Goal: Transaction & Acquisition: Purchase product/service

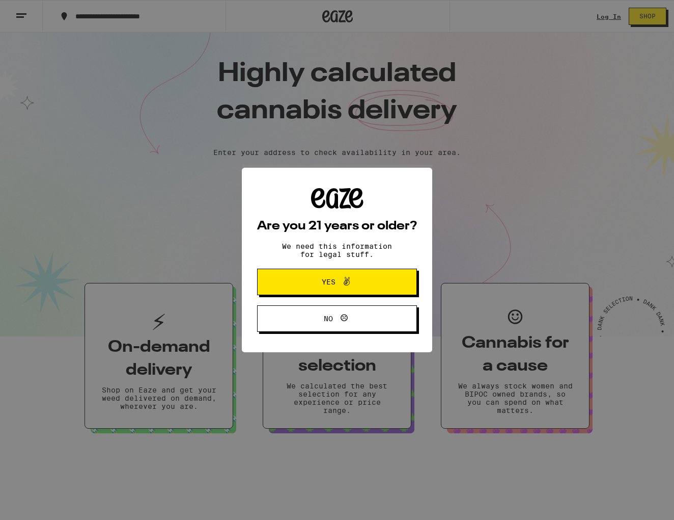
click at [292, 280] on button "Yes" at bounding box center [337, 281] width 160 height 26
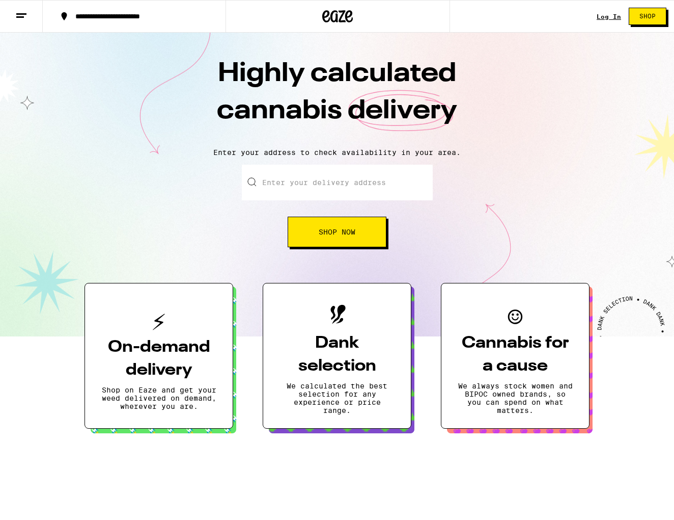
click at [304, 186] on input "Enter your delivery address" at bounding box center [337, 183] width 191 height 36
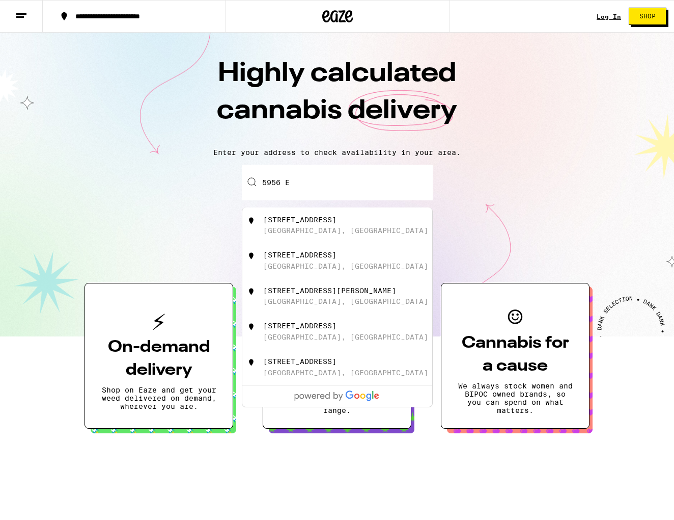
click at [325, 226] on div "[STREET_ADDRESS]" at bounding box center [354, 224] width 182 height 19
type input "[STREET_ADDRESS]"
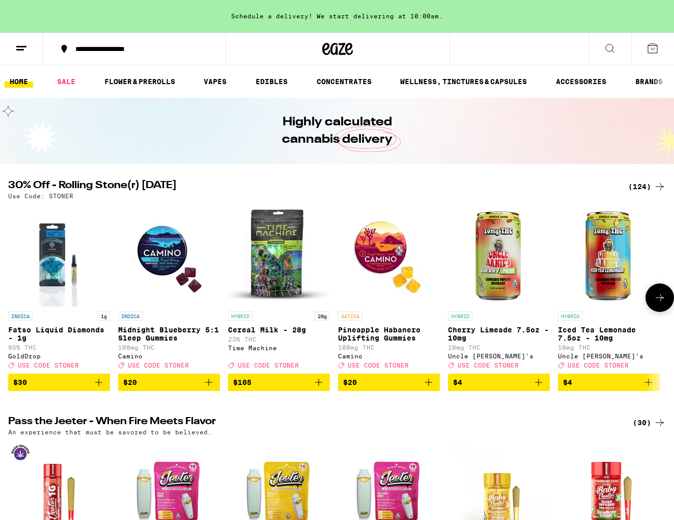
click at [59, 264] on img "Open page for Fatso Liquid Diamonds - 1g from GoldDrop" at bounding box center [59, 255] width 82 height 102
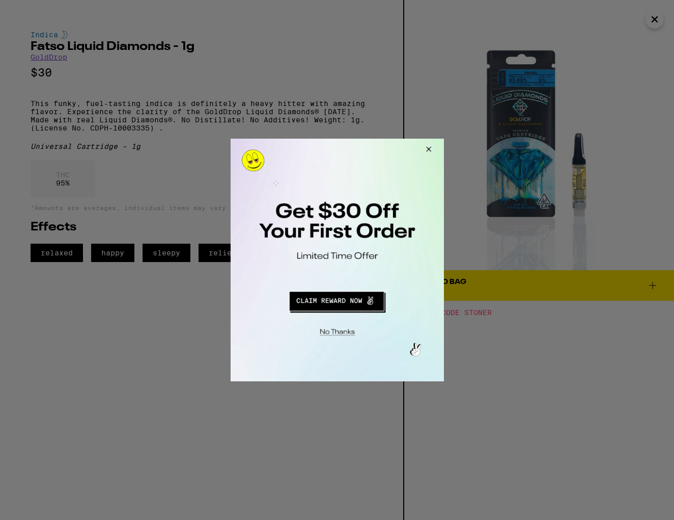
click at [428, 147] on button "Close Modal" at bounding box center [427, 151] width 28 height 24
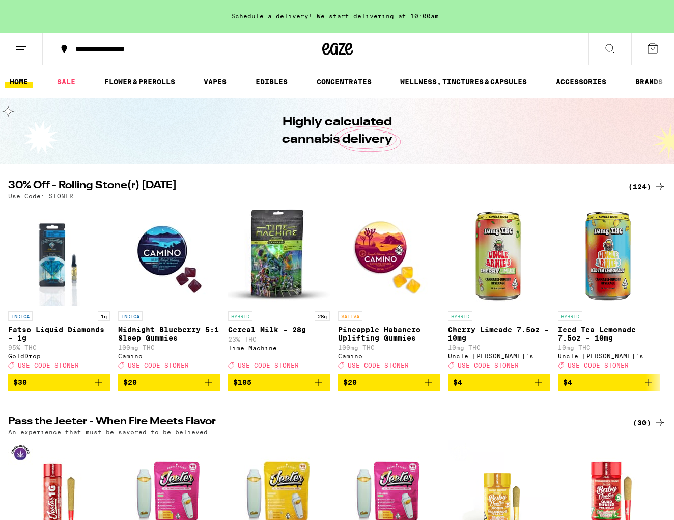
click at [610, 51] on icon at bounding box center [610, 48] width 8 height 8
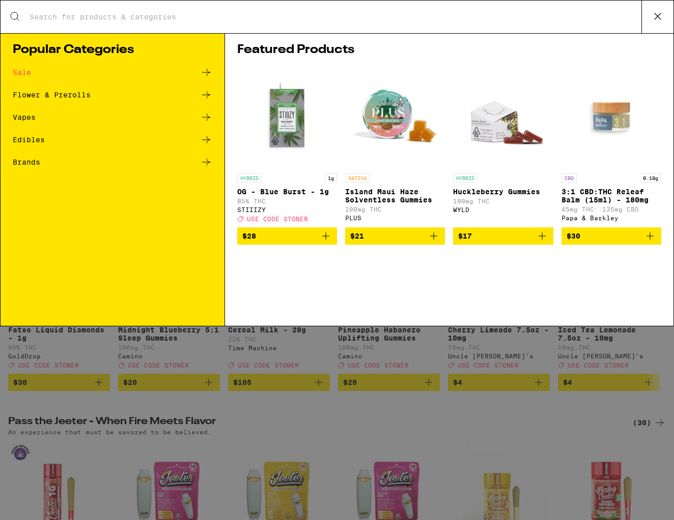
click at [402, 11] on div "Search for Products" at bounding box center [337, 17] width 673 height 33
click at [427, 14] on input "Search for Products" at bounding box center [335, 16] width 613 height 9
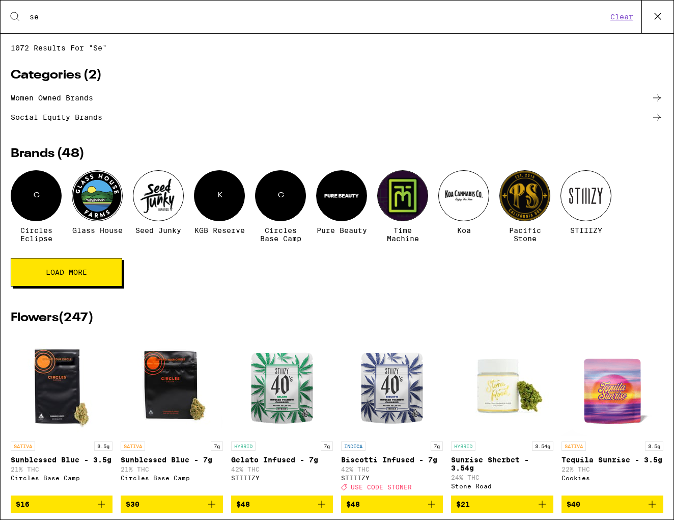
type input "s"
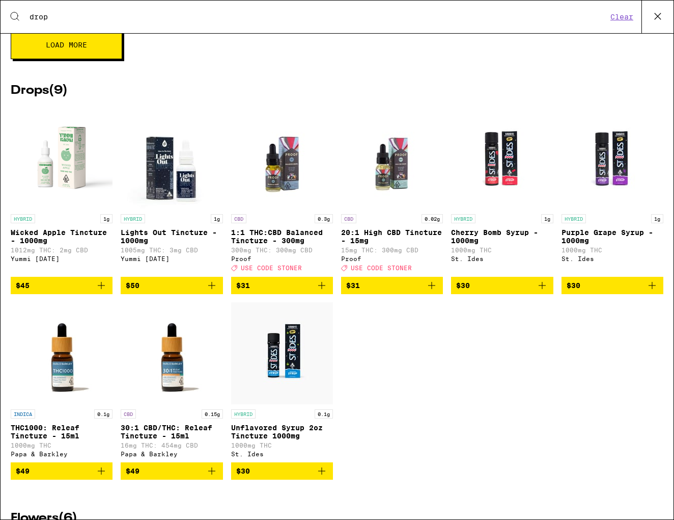
scroll to position [641, 0]
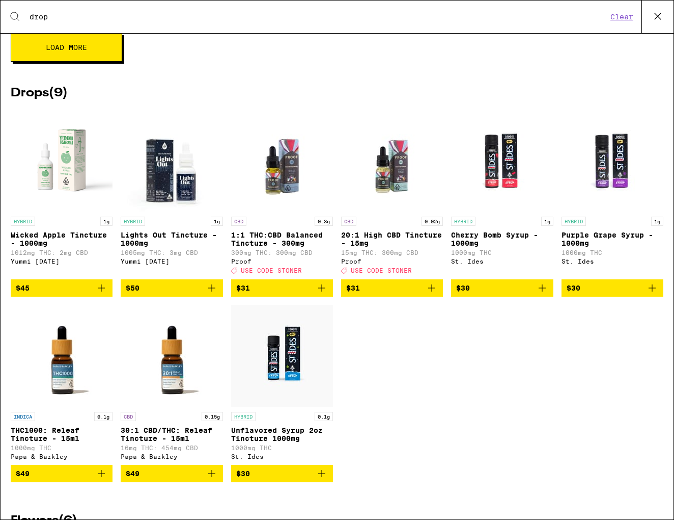
type input "drop"
click at [388, 294] on span "$31" at bounding box center [392, 288] width 92 height 12
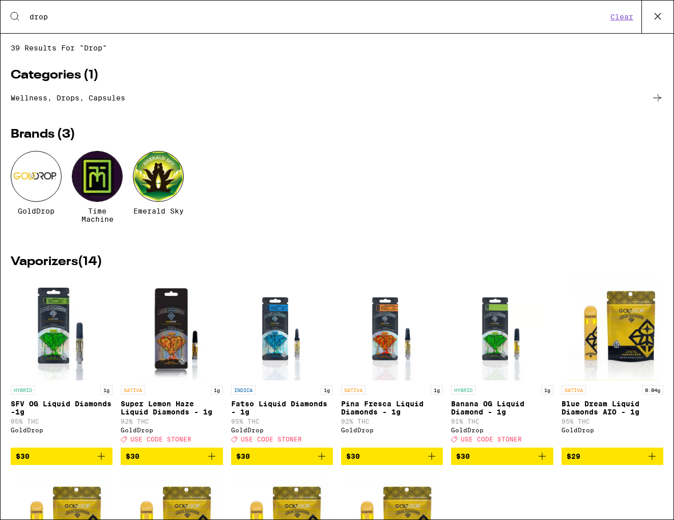
scroll to position [0, 0]
click at [655, 17] on icon at bounding box center [658, 16] width 15 height 15
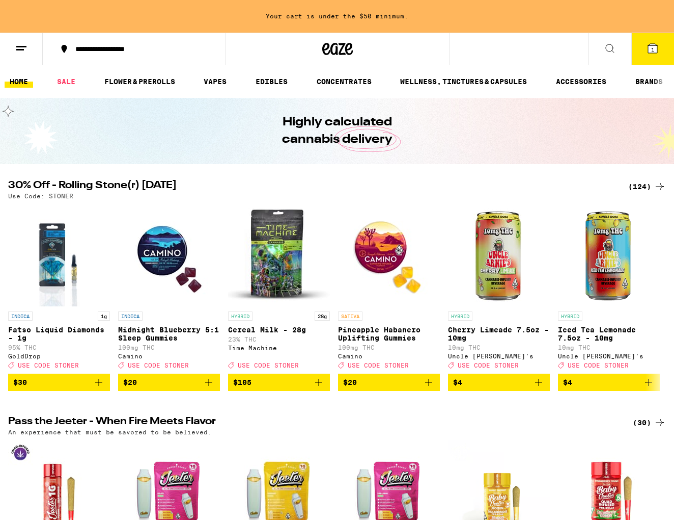
click at [649, 47] on icon at bounding box center [653, 48] width 9 height 9
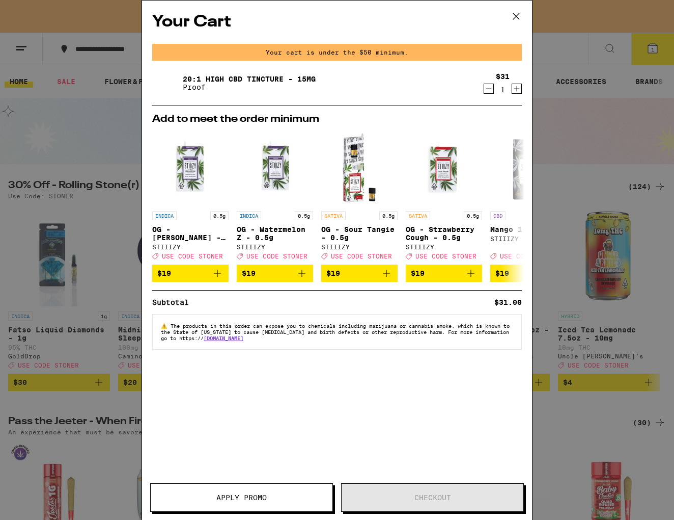
click at [236, 500] on span "Apply Promo" at bounding box center [242, 497] width 50 height 7
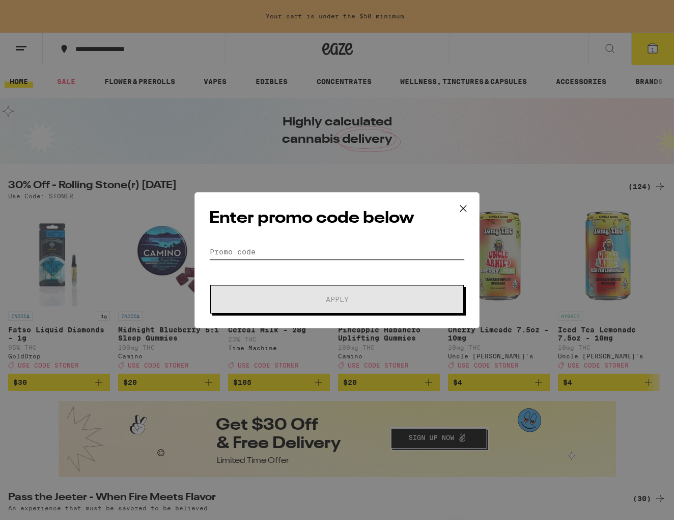
click at [248, 249] on input "Promo Code" at bounding box center [337, 251] width 256 height 15
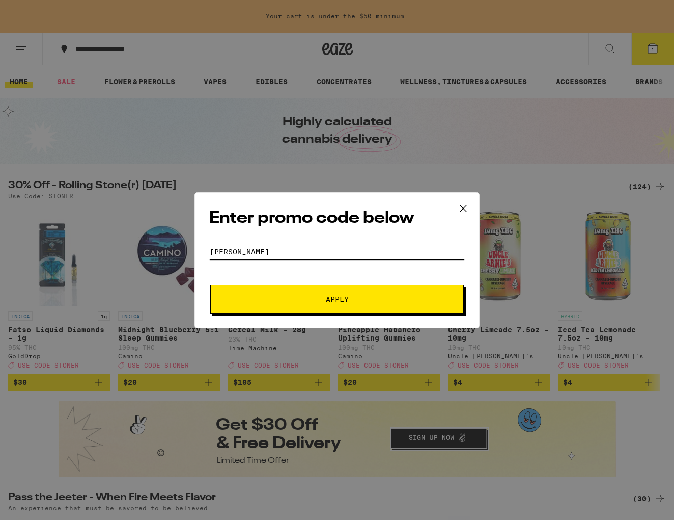
type input "[PERSON_NAME]"
click at [312, 302] on span "Apply" at bounding box center [337, 298] width 183 height 7
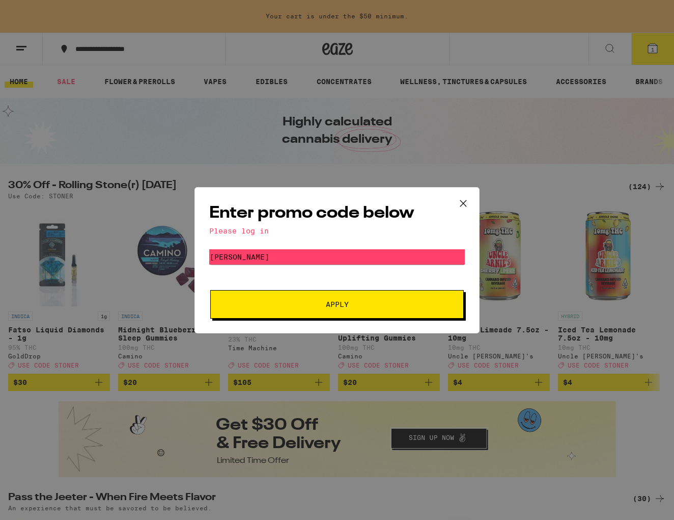
click at [328, 311] on button "Apply" at bounding box center [337, 304] width 254 height 29
click at [247, 232] on div "Please log in" at bounding box center [337, 231] width 256 height 8
click at [460, 201] on icon at bounding box center [463, 203] width 15 height 15
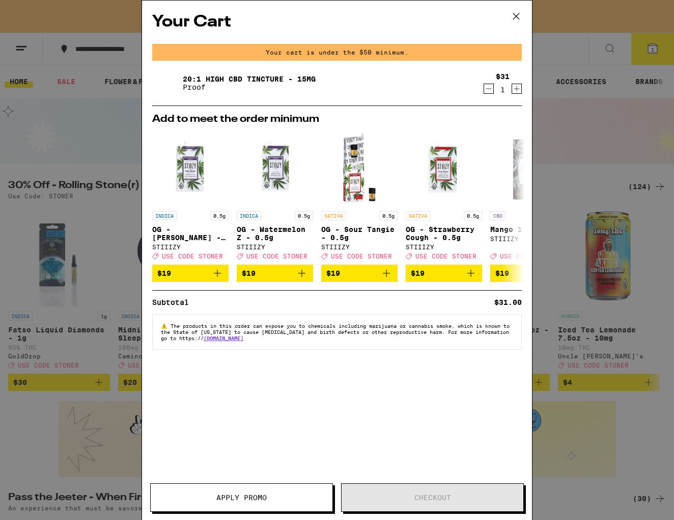
click at [517, 12] on icon at bounding box center [516, 16] width 15 height 15
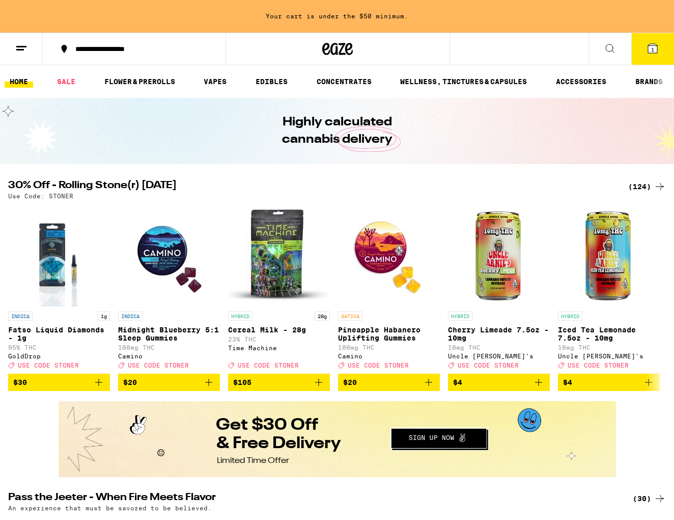
click at [22, 49] on line at bounding box center [20, 49] width 8 height 0
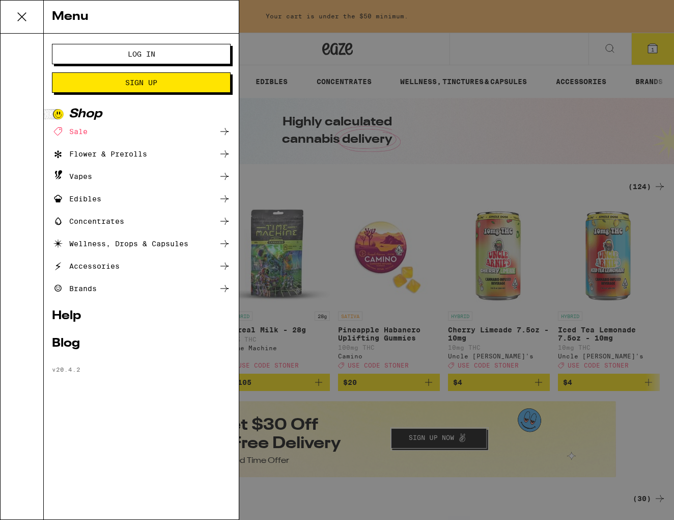
click at [118, 79] on span "Sign Up" at bounding box center [141, 82] width 96 height 7
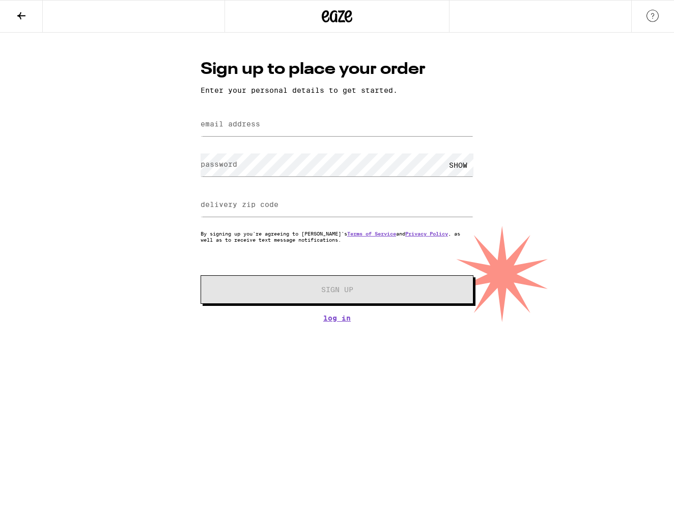
click at [220, 128] on label "email address" at bounding box center [231, 124] width 60 height 8
type input "romm"
type input "[EMAIL_ADDRESS][DOMAIN_NAME]"
click at [232, 168] on label "password" at bounding box center [219, 164] width 37 height 8
click at [248, 206] on label "delivery zip code" at bounding box center [240, 204] width 78 height 8
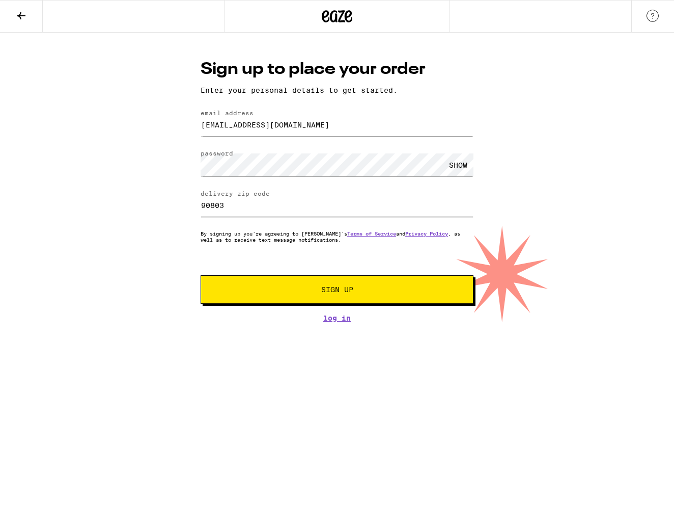
type input "90803"
click at [331, 291] on span "Sign Up" at bounding box center [337, 289] width 32 height 7
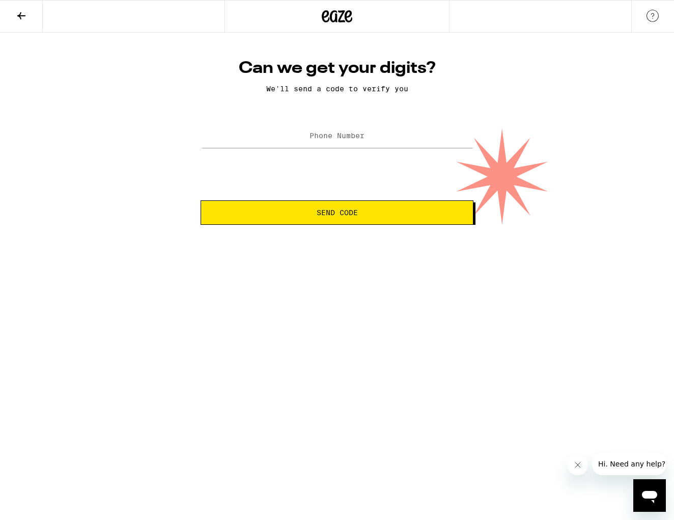
click at [312, 137] on label "Phone Number" at bounding box center [337, 135] width 55 height 8
type input "(562) 400-5948"
click at [330, 213] on span "Send Code" at bounding box center [337, 212] width 41 height 7
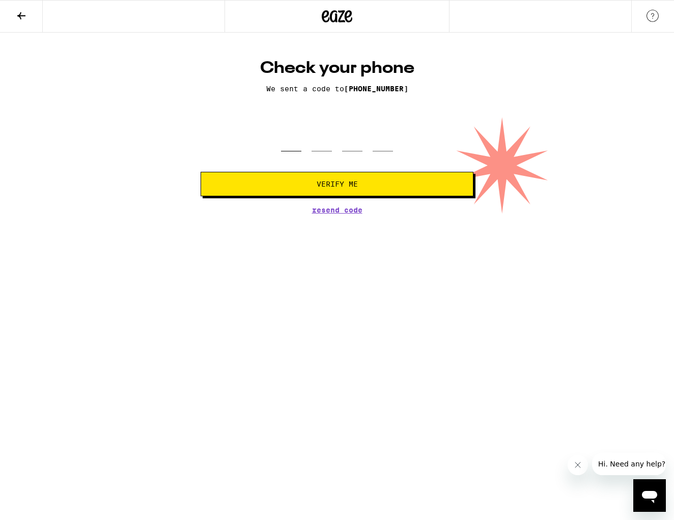
click at [289, 146] on input "tel" at bounding box center [291, 136] width 20 height 30
type input "7"
type input "9"
type input "2"
type input "9"
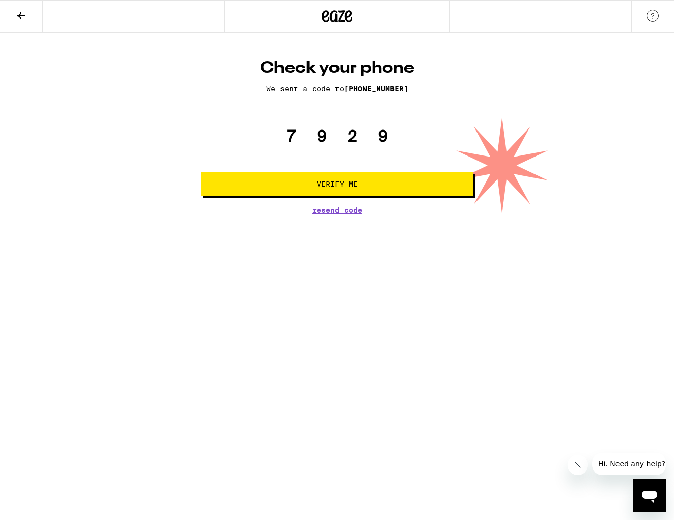
click at [337, 185] on button "Verify Me" at bounding box center [337, 184] width 273 height 24
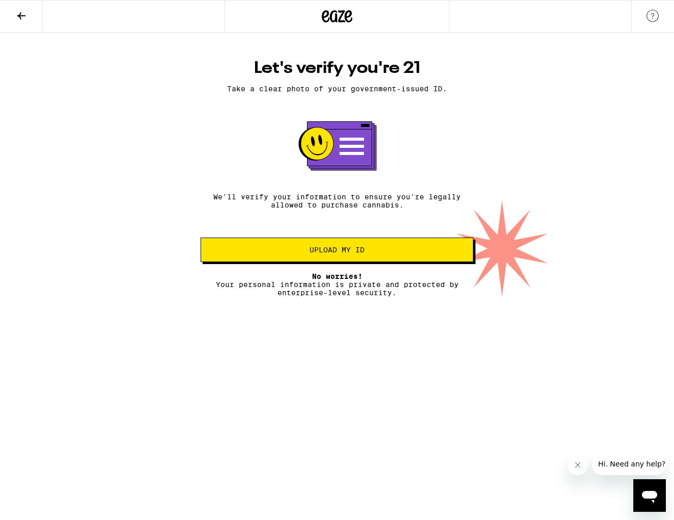
click at [310, 253] on span "Upload my ID" at bounding box center [337, 249] width 55 height 7
click at [23, 13] on icon at bounding box center [21, 16] width 12 height 12
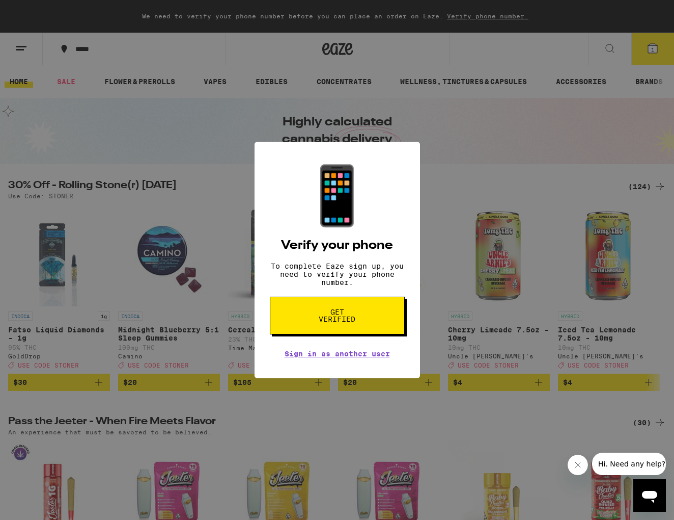
click at [577, 457] on button "Close message from company" at bounding box center [578, 464] width 20 height 20
click at [489, 193] on div "📱 Verify your phone To complete Eaze sign up, you need to verify your phone num…" at bounding box center [337, 260] width 674 height 520
click at [341, 358] on link "Sign in as another user" at bounding box center [337, 353] width 105 height 8
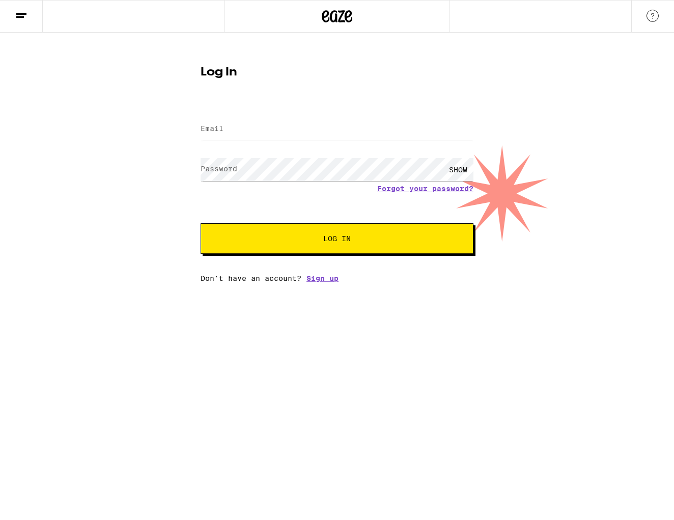
click at [334, 19] on icon at bounding box center [337, 16] width 31 height 18
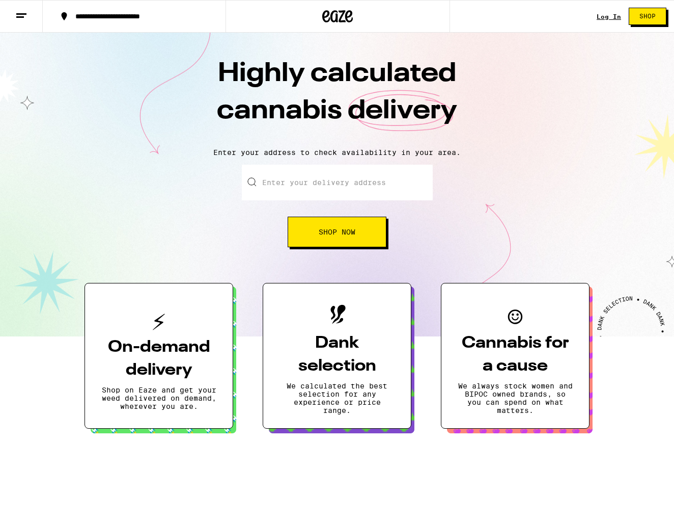
click at [296, 185] on input "Enter your delivery address" at bounding box center [337, 183] width 191 height 36
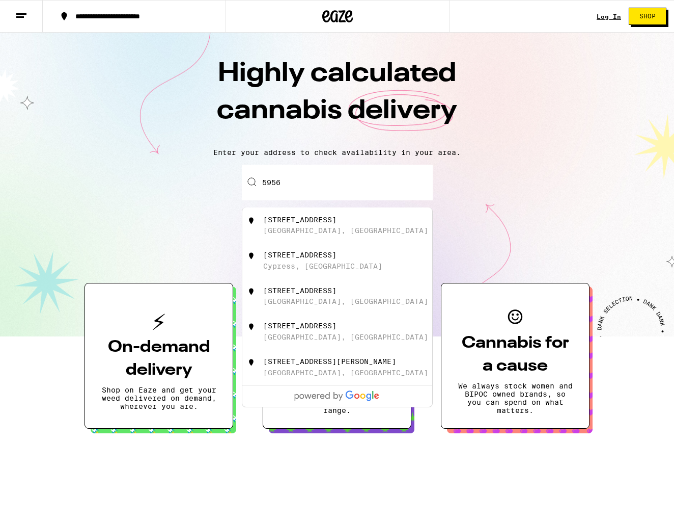
click at [316, 228] on div "[GEOGRAPHIC_DATA], [GEOGRAPHIC_DATA]" at bounding box center [345, 230] width 165 height 8
type input "[STREET_ADDRESS]"
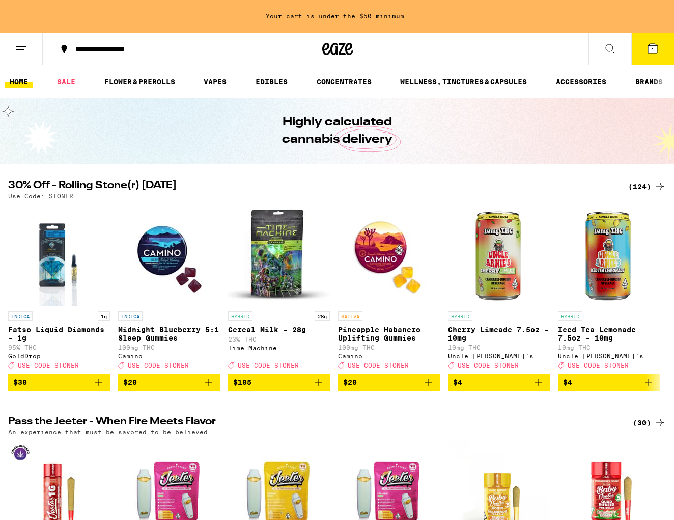
click at [652, 49] on span "1" at bounding box center [653, 49] width 3 height 6
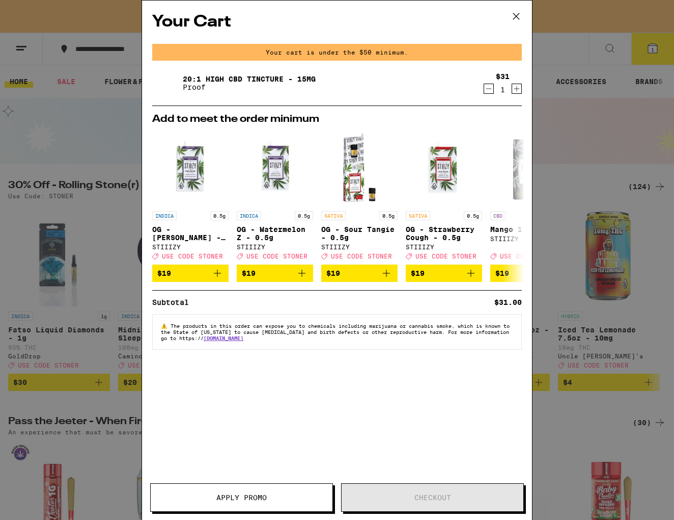
click at [517, 15] on icon at bounding box center [516, 16] width 15 height 15
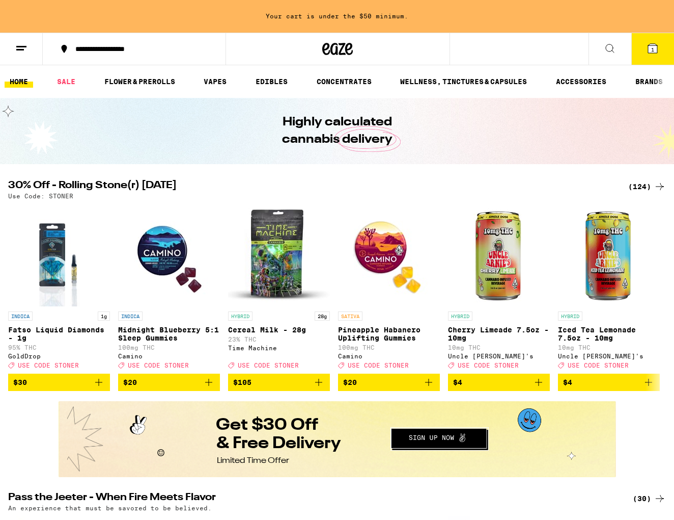
click at [24, 49] on line at bounding box center [20, 49] width 8 height 0
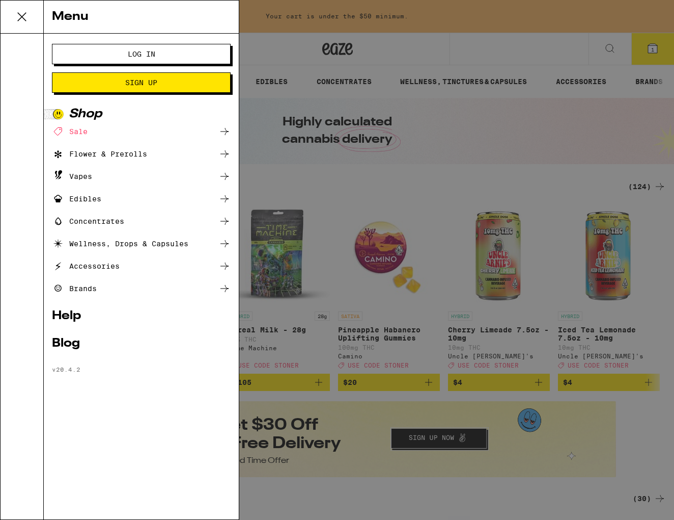
click at [139, 85] on span "Sign Up" at bounding box center [141, 82] width 32 height 7
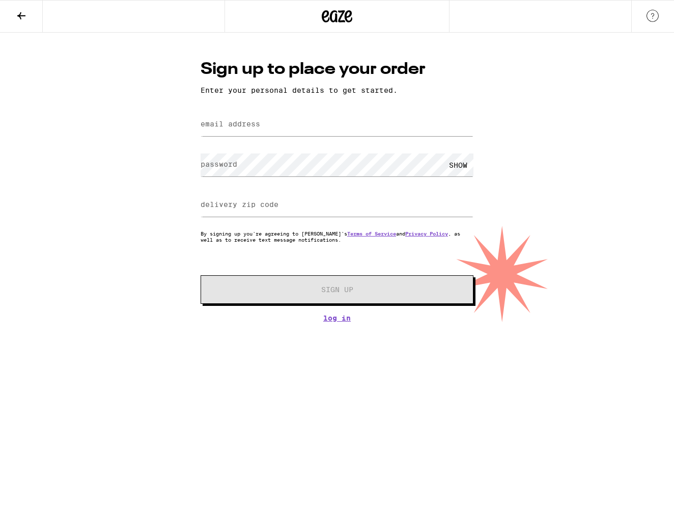
click at [246, 125] on label "email address" at bounding box center [231, 124] width 60 height 8
type input "[EMAIL_ADDRESS][DOMAIN_NAME]"
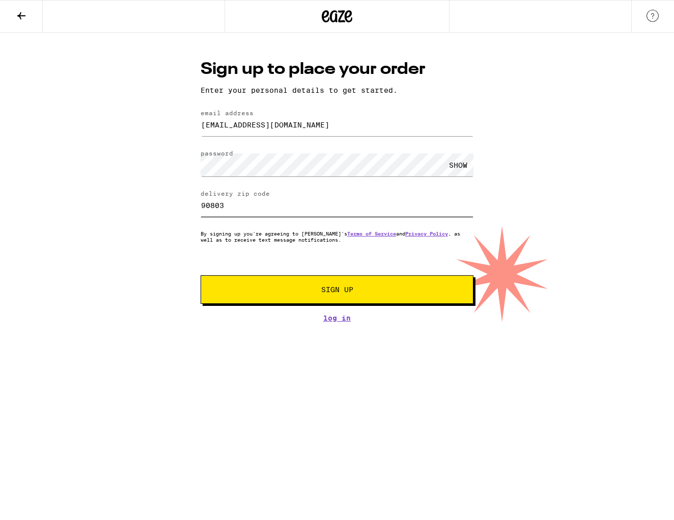
type input "90803"
click at [337, 296] on button "Sign Up" at bounding box center [337, 289] width 273 height 29
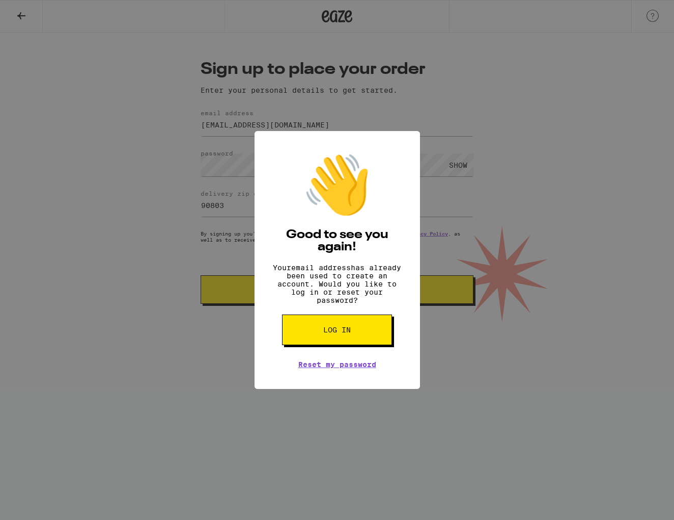
click at [334, 333] on span "Log in" at bounding box center [337, 329] width 28 height 7
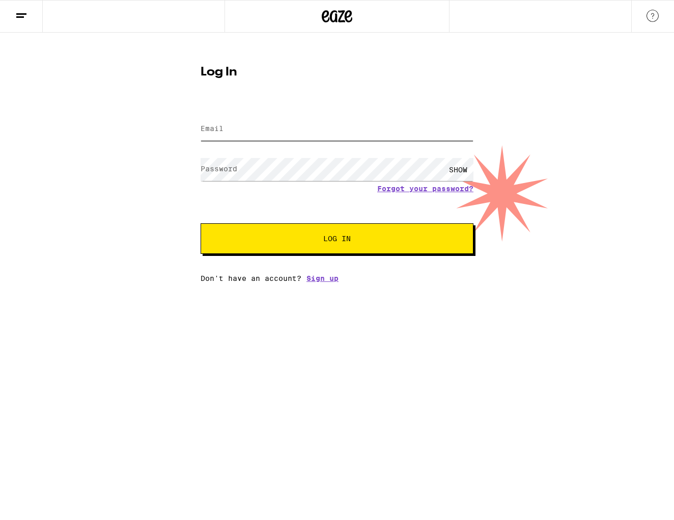
type input "[EMAIL_ADDRESS][DOMAIN_NAME]"
click at [337, 239] on button "Log In" at bounding box center [337, 238] width 273 height 31
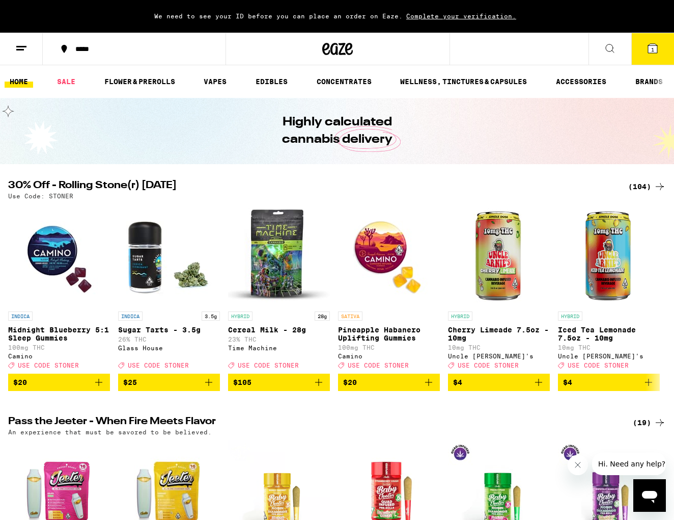
click at [651, 49] on icon at bounding box center [653, 48] width 9 height 9
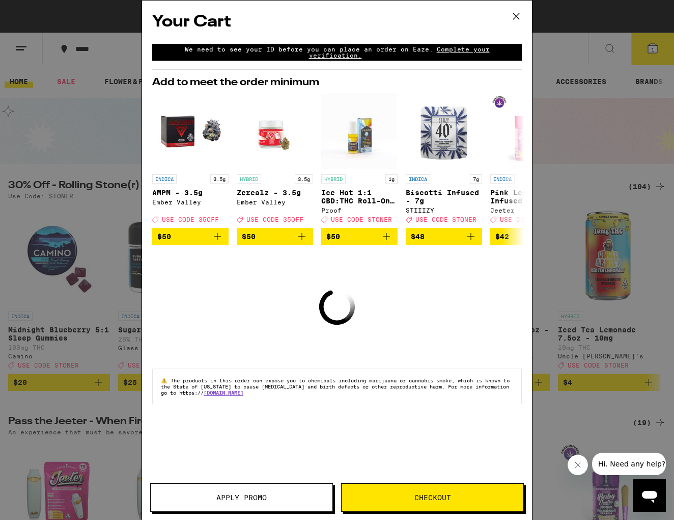
click at [463, 53] on span "Complete your verification." at bounding box center [399, 52] width 181 height 13
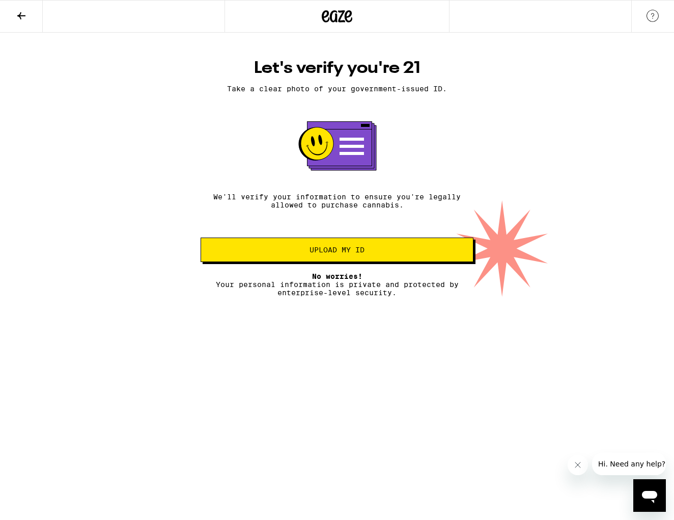
click at [343, 258] on button "Upload my ID" at bounding box center [337, 249] width 273 height 24
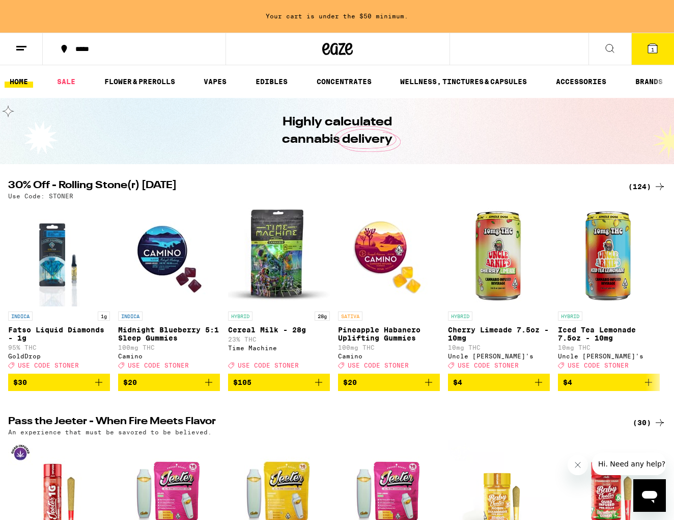
click at [652, 50] on span "1" at bounding box center [653, 49] width 3 height 6
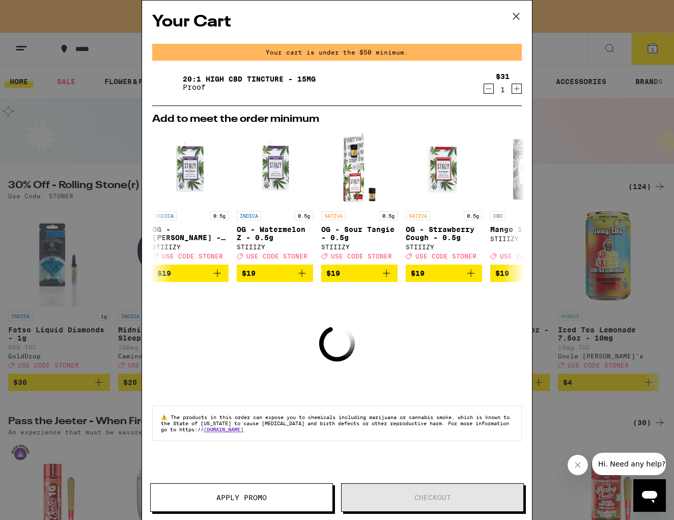
click at [654, 49] on div "Your Cart Your cart is under the $50 minimum. 20:1 High CBD Tincture - 15mg Pro…" at bounding box center [337, 260] width 674 height 520
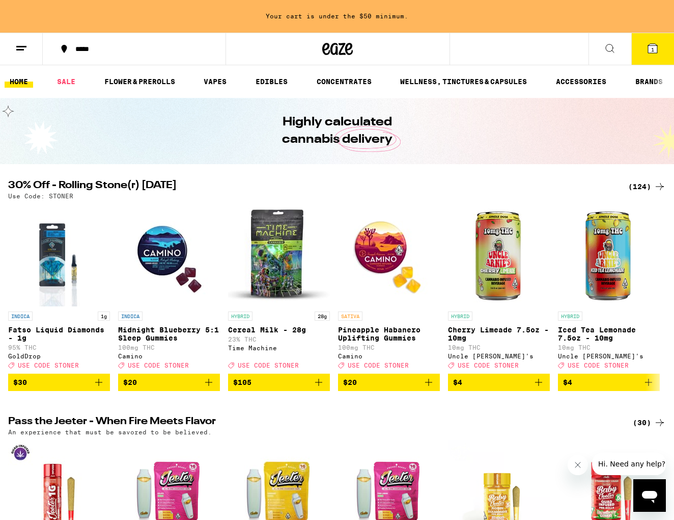
click at [652, 49] on span "1" at bounding box center [653, 49] width 3 height 6
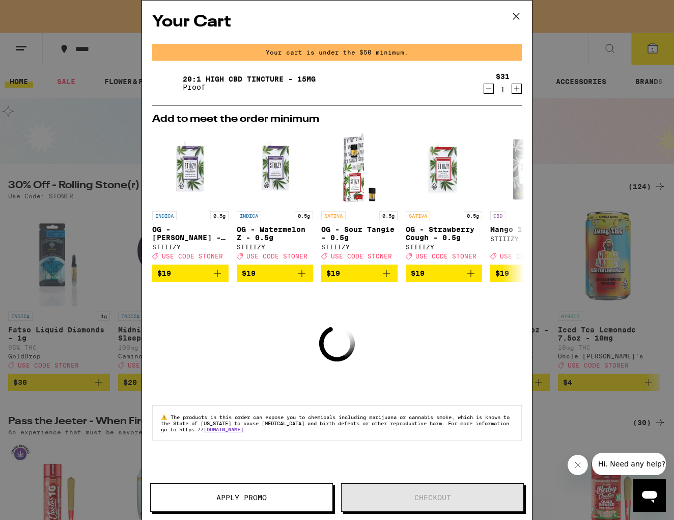
click at [518, 89] on icon "Increment" at bounding box center [516, 89] width 9 height 12
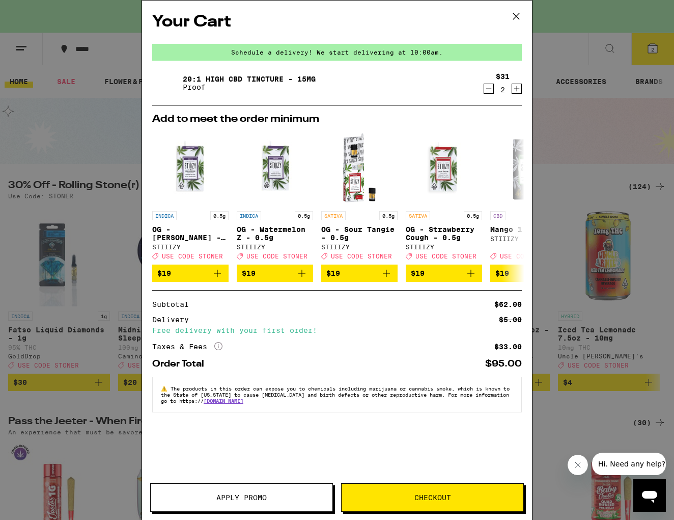
click at [415, 497] on span "Checkout" at bounding box center [433, 497] width 37 height 7
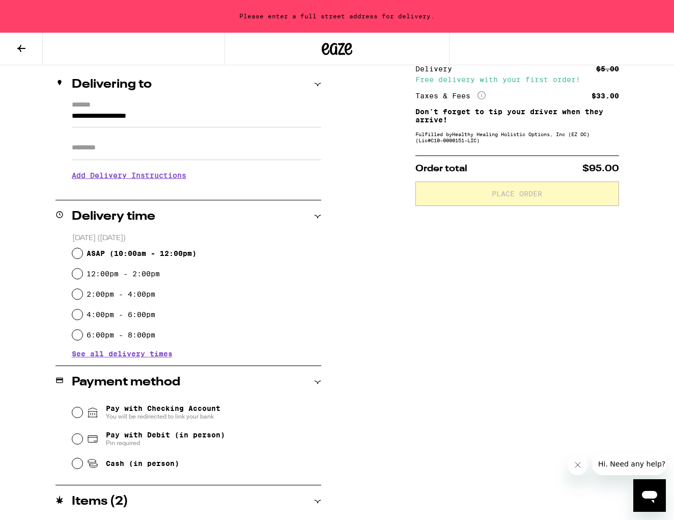
scroll to position [118, 0]
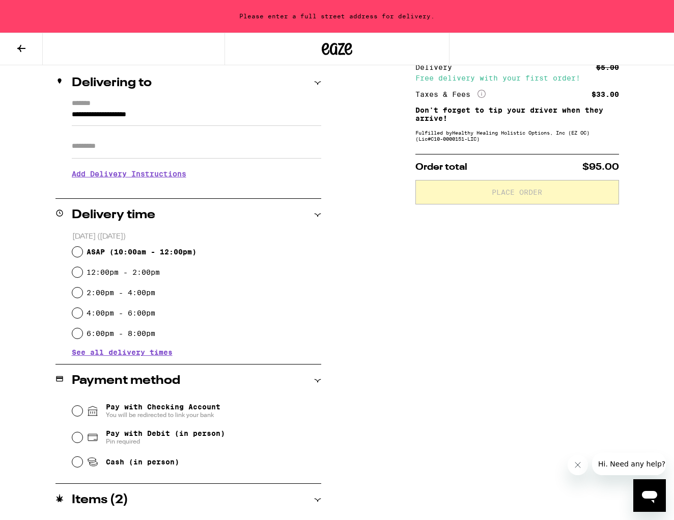
click at [102, 352] on span "See all delivery times" at bounding box center [122, 351] width 101 height 7
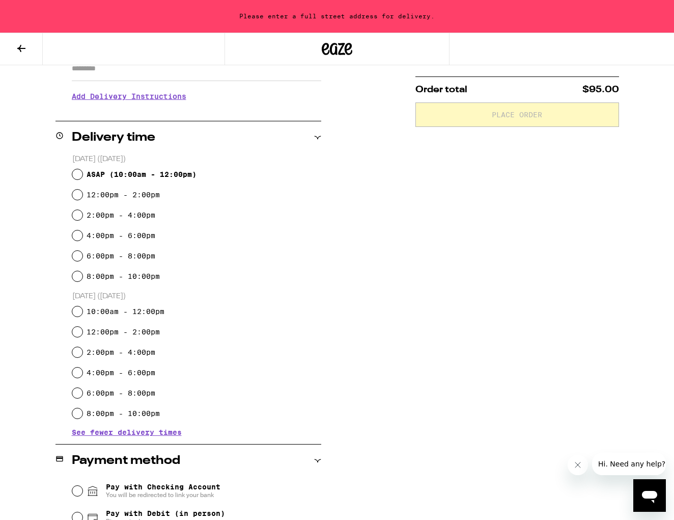
scroll to position [198, 0]
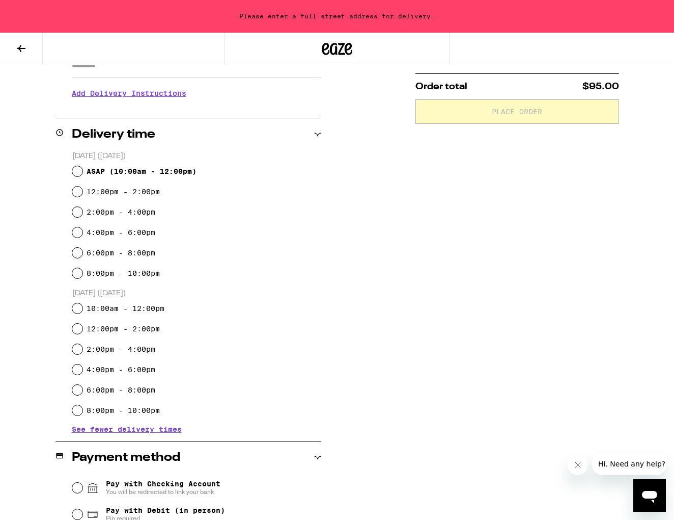
click at [78, 307] on input "10:00am - 12:00pm" at bounding box center [77, 308] width 10 height 10
radio input "true"
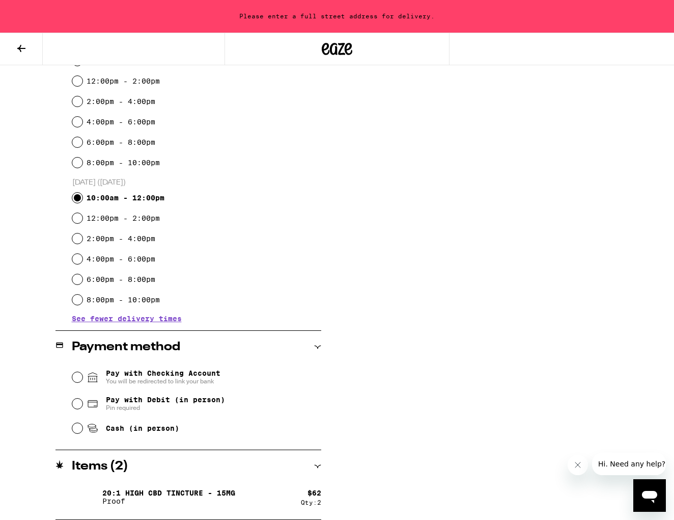
scroll to position [309, 0]
click at [78, 375] on input "Pay with Checking Account You will be redirected to link your bank" at bounding box center [77, 377] width 10 height 10
click at [80, 404] on input "Pay with Debit (in person) Pin required" at bounding box center [77, 403] width 10 height 10
radio input "true"
click at [21, 46] on icon at bounding box center [21, 48] width 12 height 12
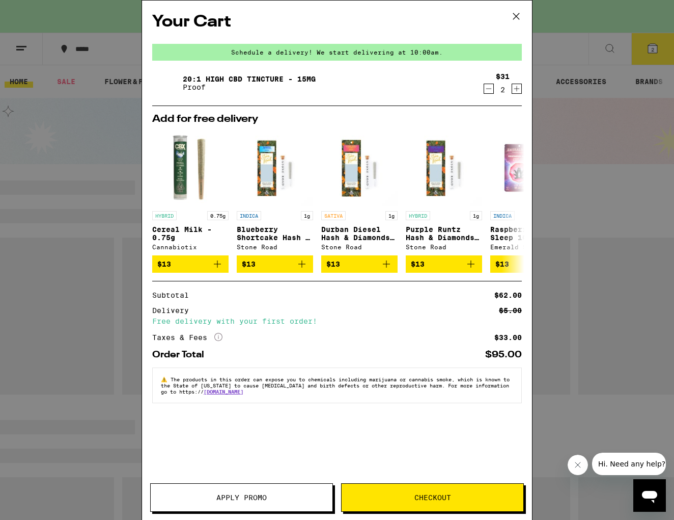
click at [202, 490] on button "Apply Promo" at bounding box center [241, 497] width 183 height 29
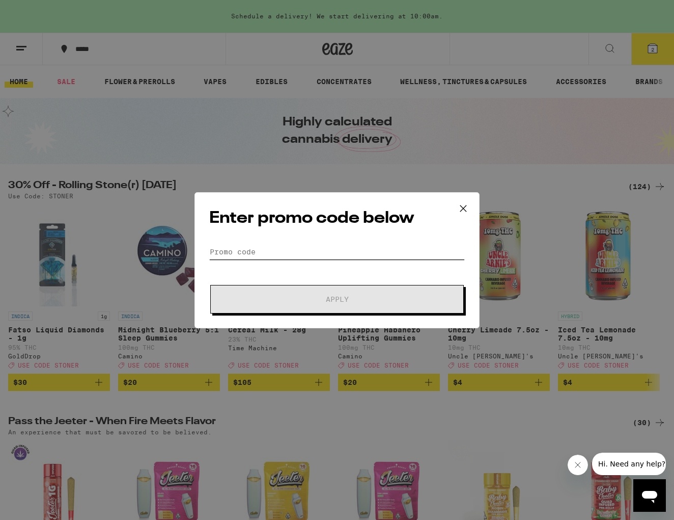
click at [235, 251] on input "Promo Code" at bounding box center [337, 251] width 256 height 15
type input "T"
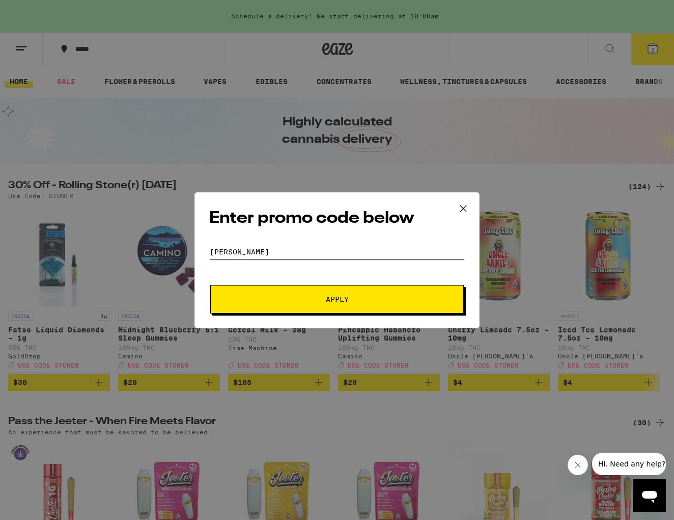
type input "[PERSON_NAME]"
click at [318, 305] on button "Apply" at bounding box center [337, 299] width 254 height 29
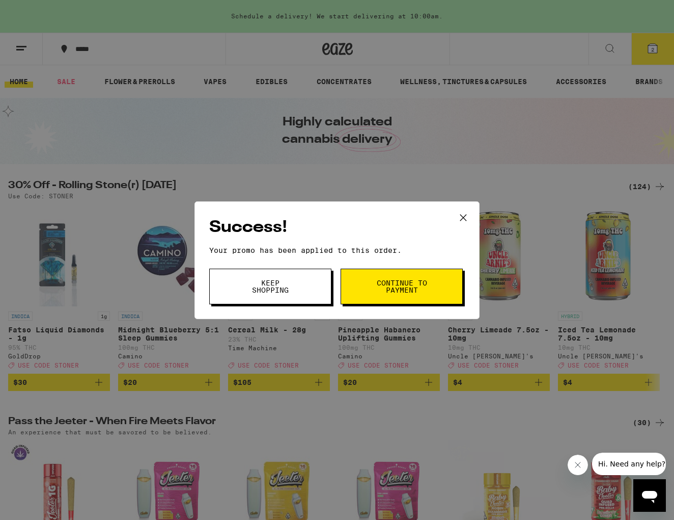
click at [392, 288] on span "Continue to payment" at bounding box center [402, 286] width 52 height 14
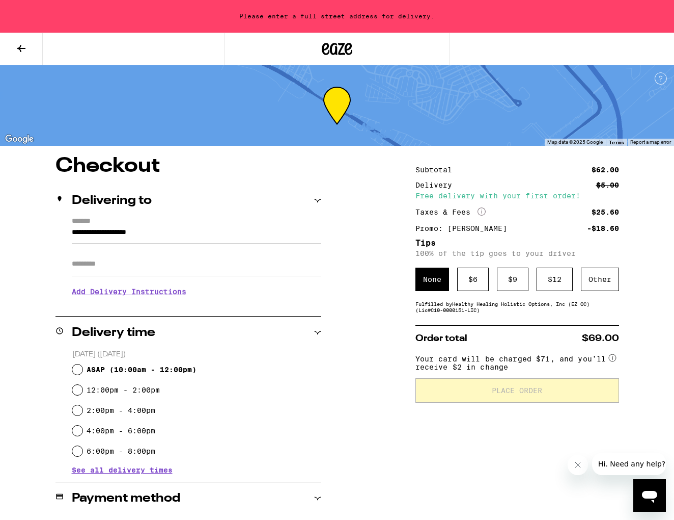
click at [172, 236] on input "**********" at bounding box center [197, 234] width 250 height 17
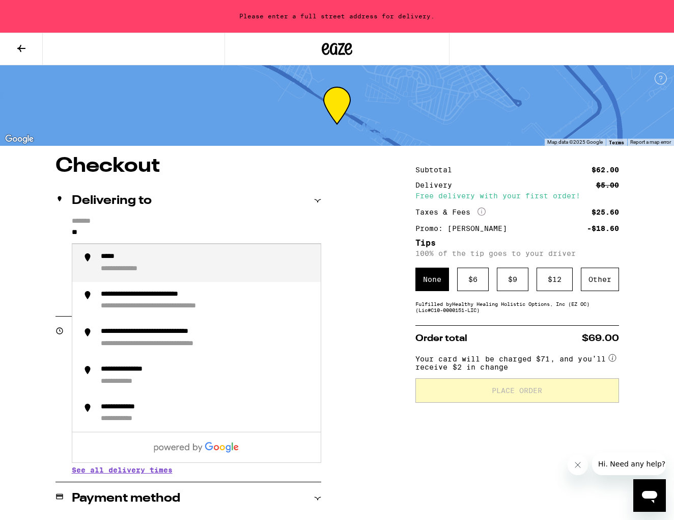
type input "*"
click at [175, 261] on div "**********" at bounding box center [151, 256] width 101 height 9
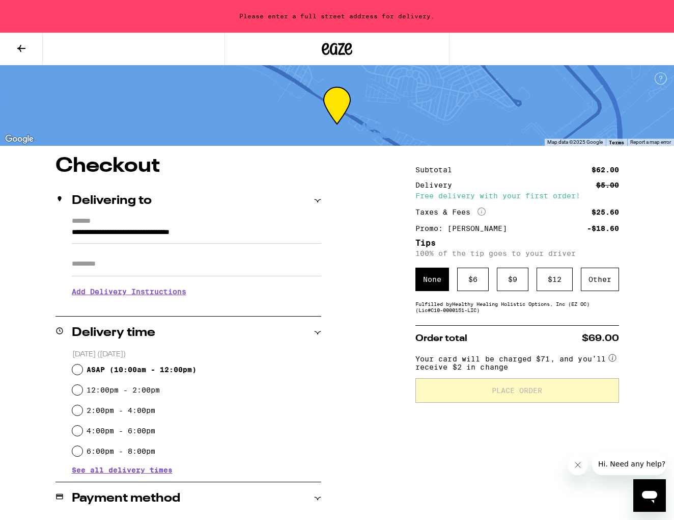
type input "**********"
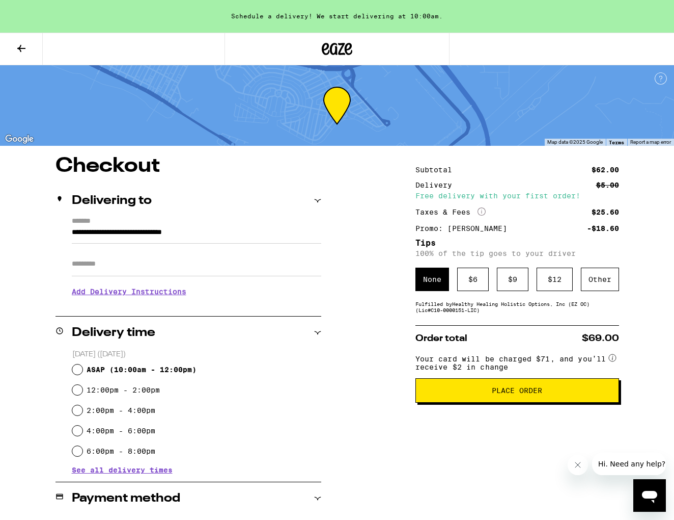
click at [158, 294] on h3 "Add Delivery Instructions" at bounding box center [197, 291] width 250 height 23
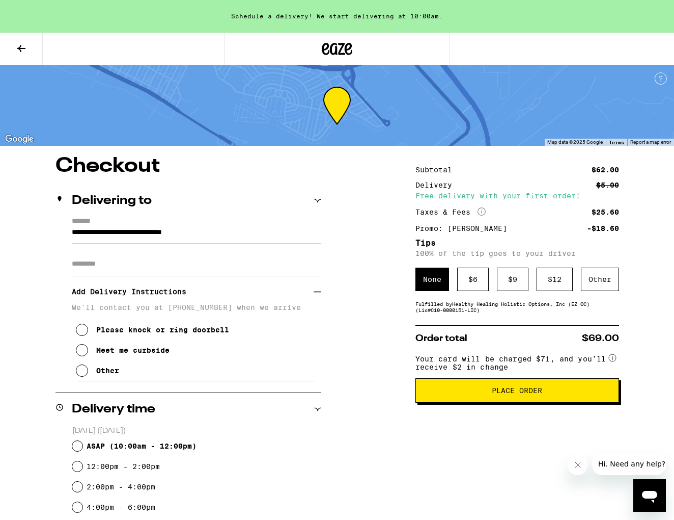
click at [85, 331] on icon at bounding box center [82, 329] width 12 height 12
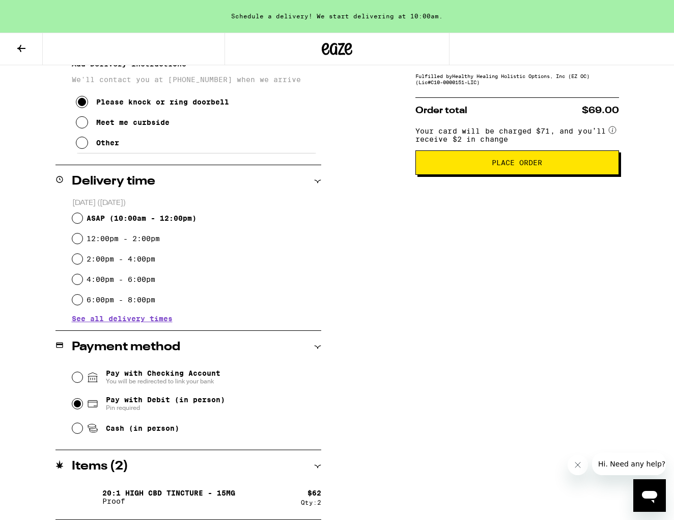
scroll to position [228, 0]
click at [128, 316] on span "See all delivery times" at bounding box center [122, 318] width 101 height 7
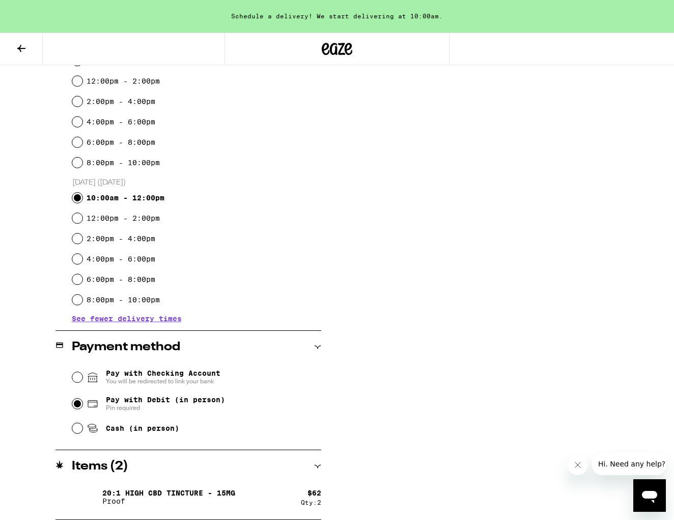
scroll to position [385, 0]
click at [578, 466] on icon "Close message from company" at bounding box center [578, 465] width 8 height 8
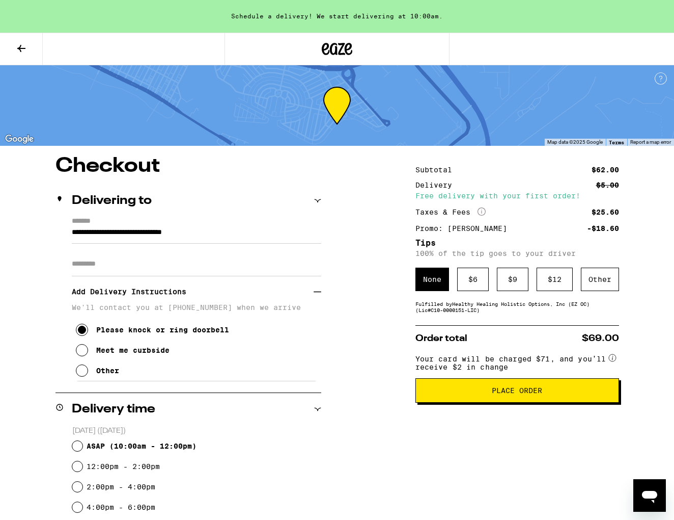
scroll to position [0, 0]
click at [473, 286] on div "$ 6" at bounding box center [473, 278] width 32 height 23
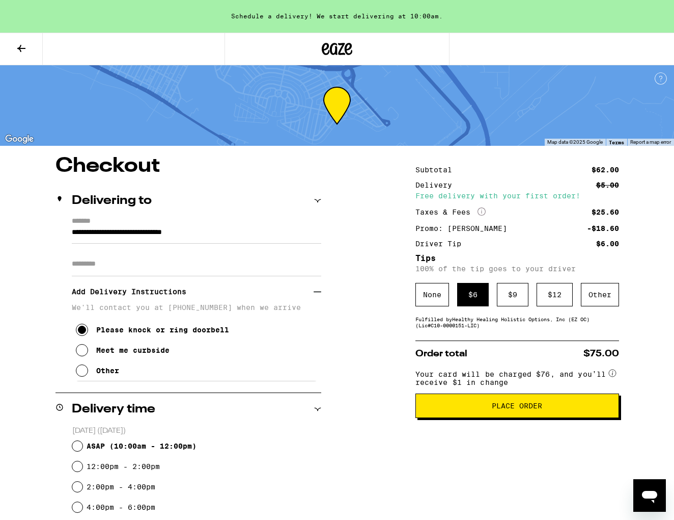
click at [517, 409] on span "Place Order" at bounding box center [517, 405] width 50 height 7
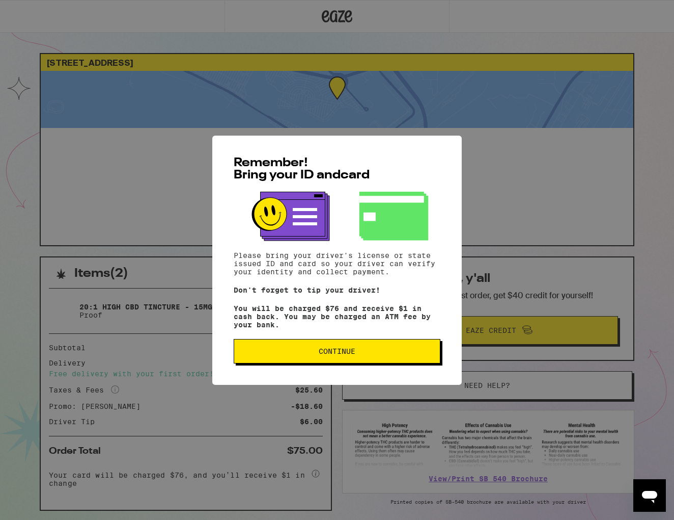
click at [343, 359] on button "Continue" at bounding box center [337, 351] width 207 height 24
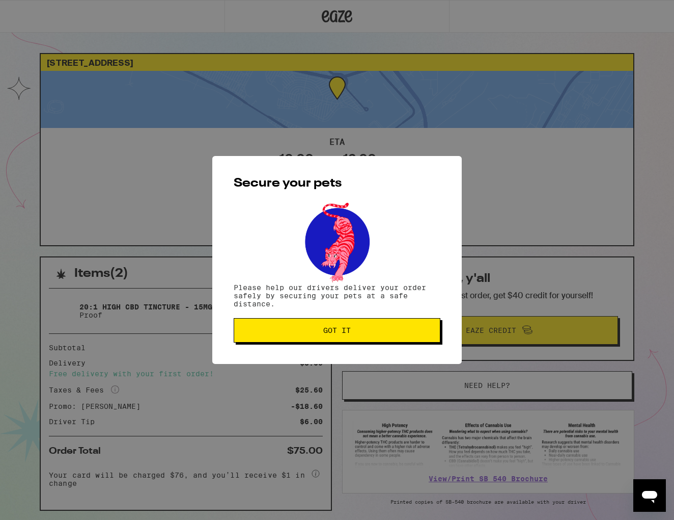
click at [342, 334] on span "Got it" at bounding box center [337, 330] width 28 height 7
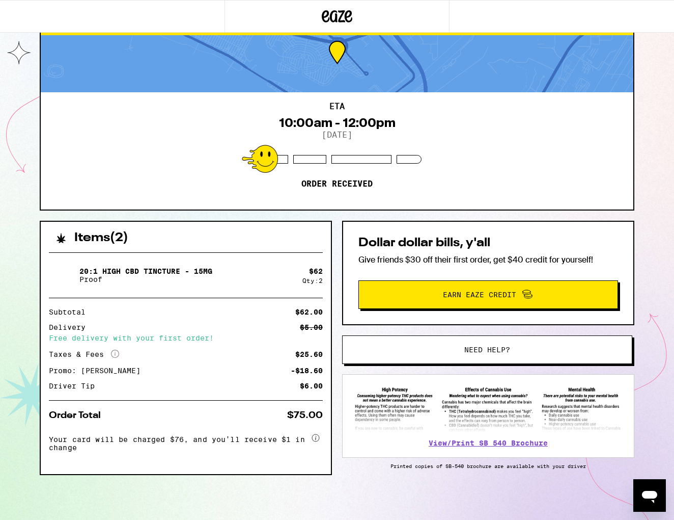
scroll to position [38, 0]
click at [19, 263] on div "[STREET_ADDRESS] 10:00am - 12:00pm [DATE] Order received Items ( 2 ) 20:1 High …" at bounding box center [337, 241] width 674 height 555
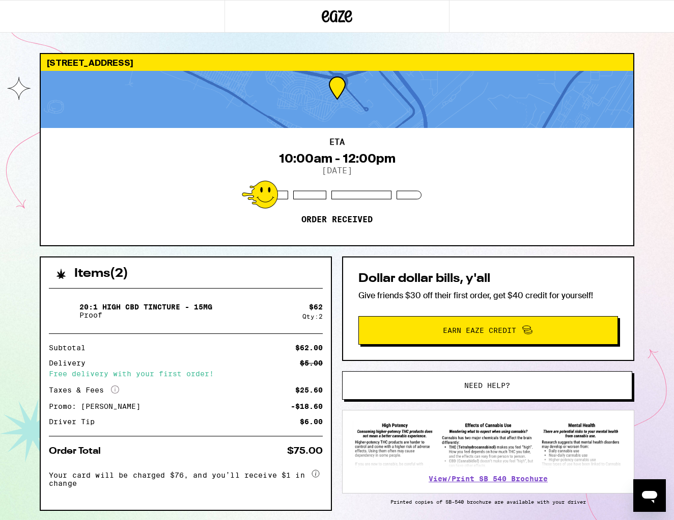
scroll to position [0, 0]
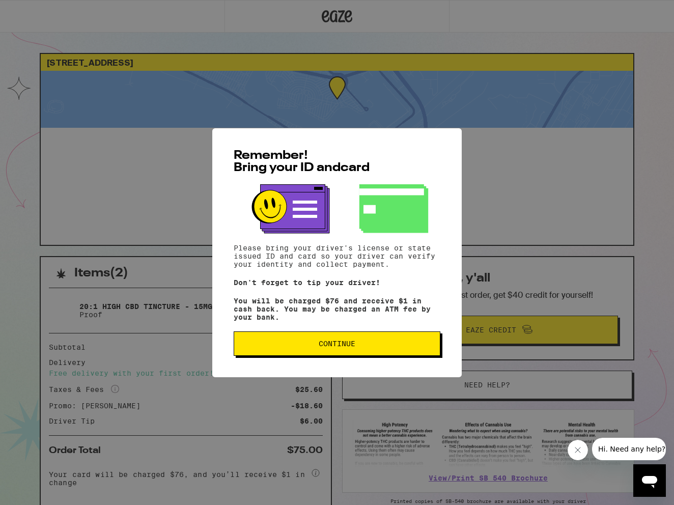
click at [331, 347] on span "Continue" at bounding box center [337, 343] width 37 height 7
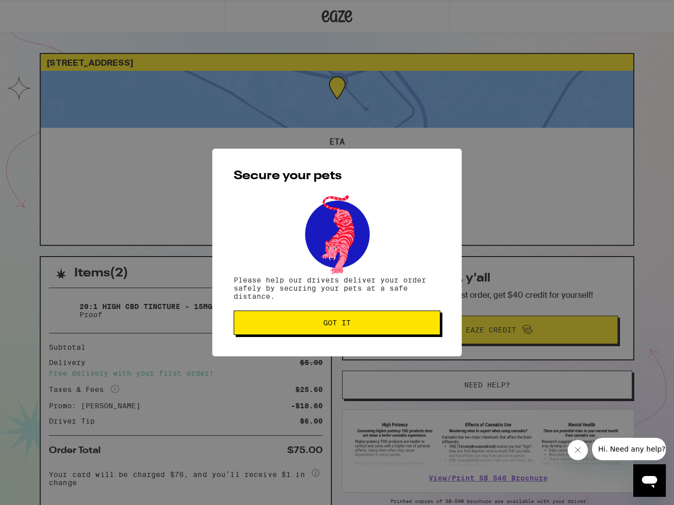
click at [374, 319] on button "Got it" at bounding box center [337, 323] width 207 height 24
